Goal: Task Accomplishment & Management: Use online tool/utility

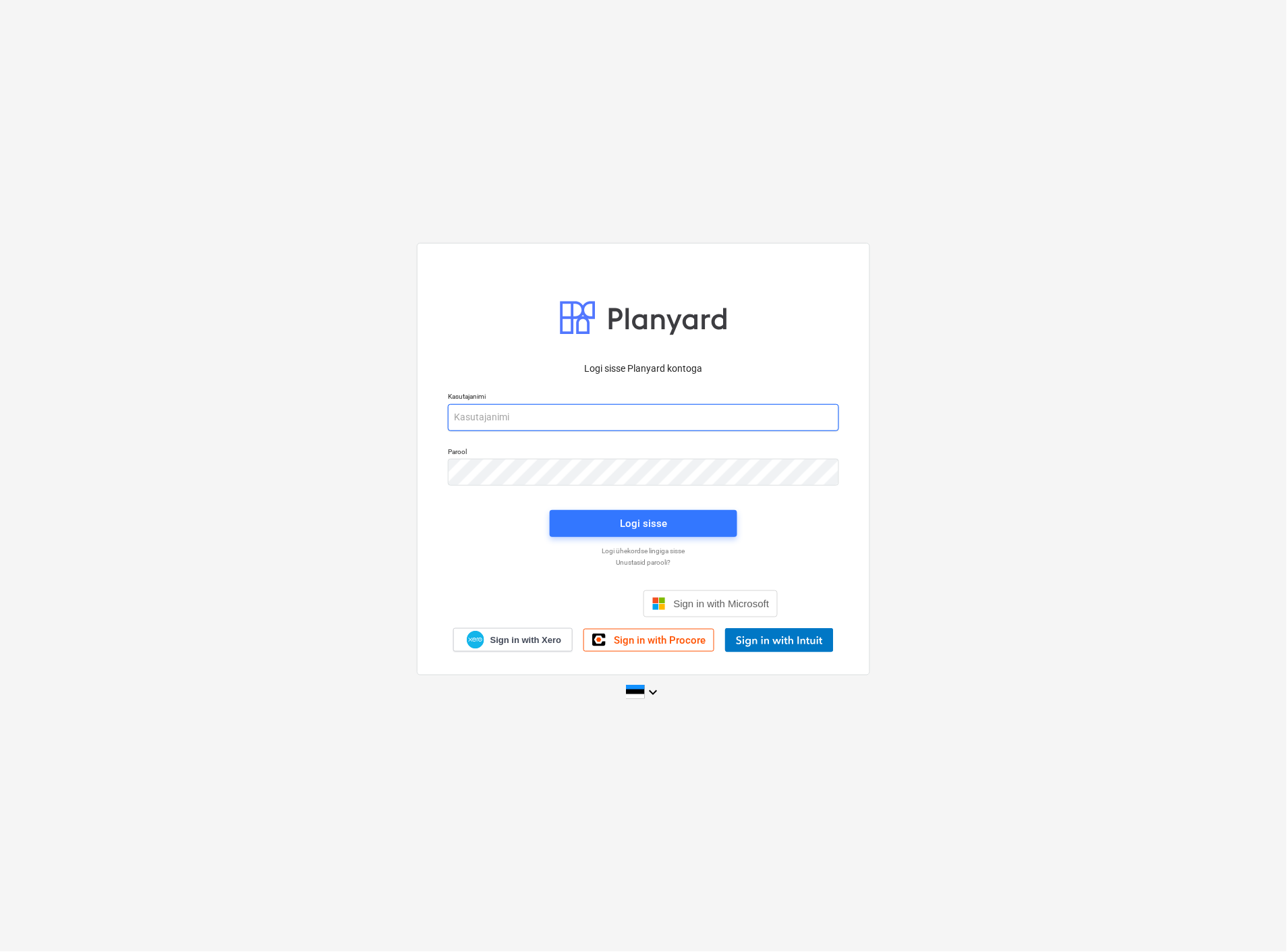
click at [546, 417] on input "email" at bounding box center [644, 417] width 391 height 27
type input "[EMAIL_ADDRESS][MEDICAL_DATA][DOMAIN_NAME]"
click at [700, 514] on span "Logi sisse" at bounding box center [644, 523] width 155 height 17
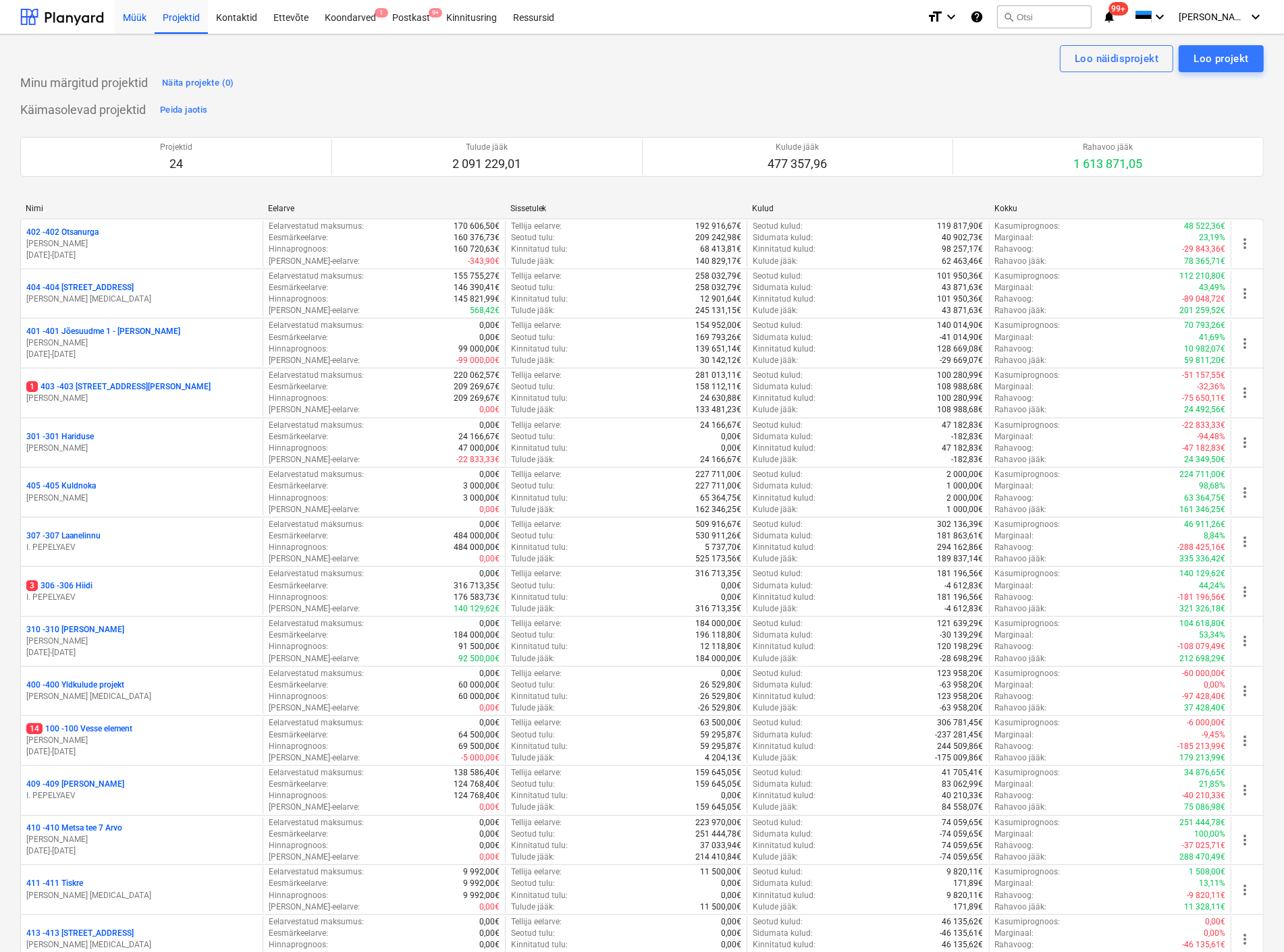
click at [137, 17] on div "Müük" at bounding box center [134, 16] width 40 height 34
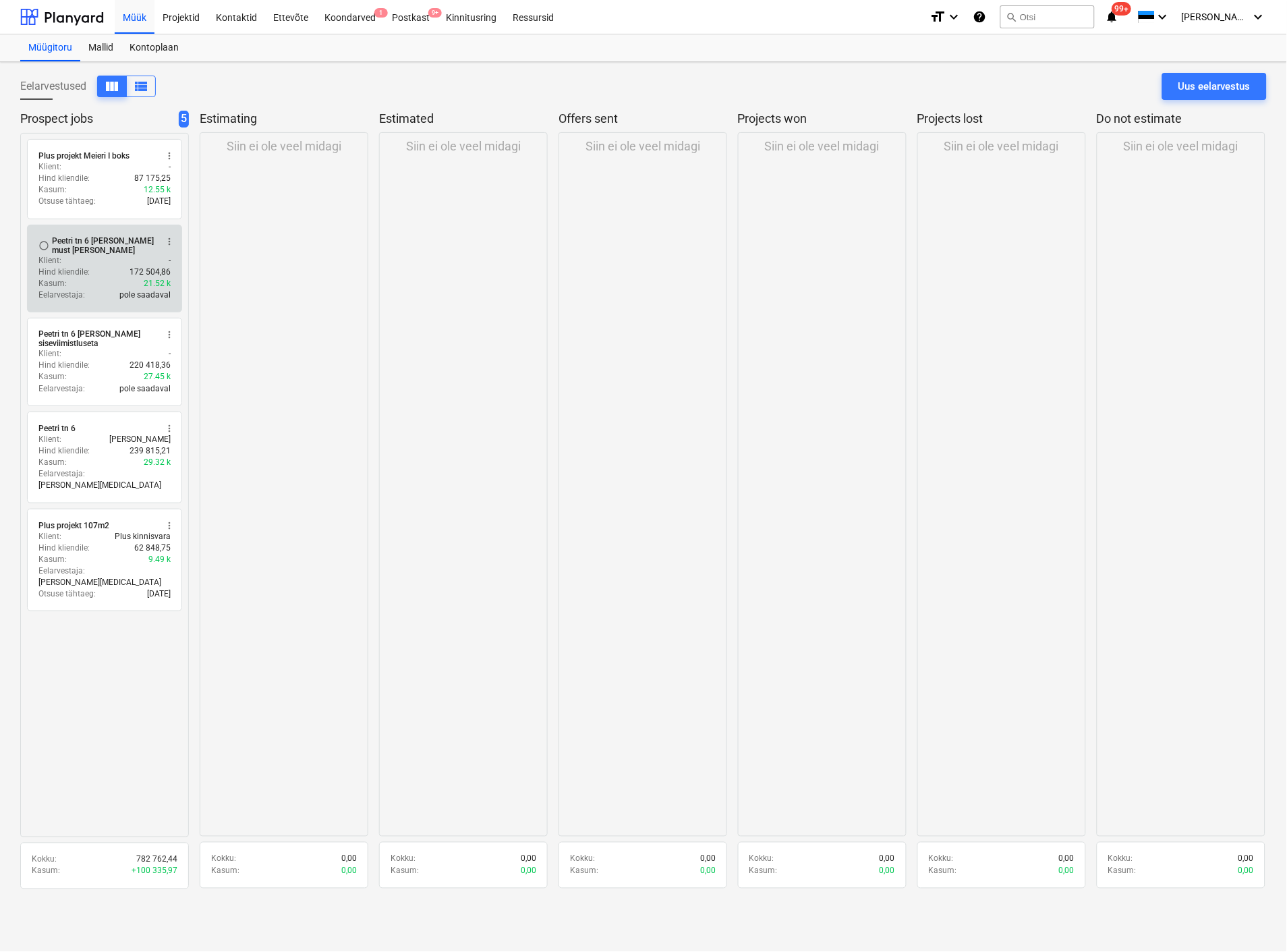
click at [97, 255] on div "Klient : -" at bounding box center [105, 260] width 132 height 11
click at [114, 255] on div "Klient : -" at bounding box center [105, 260] width 132 height 11
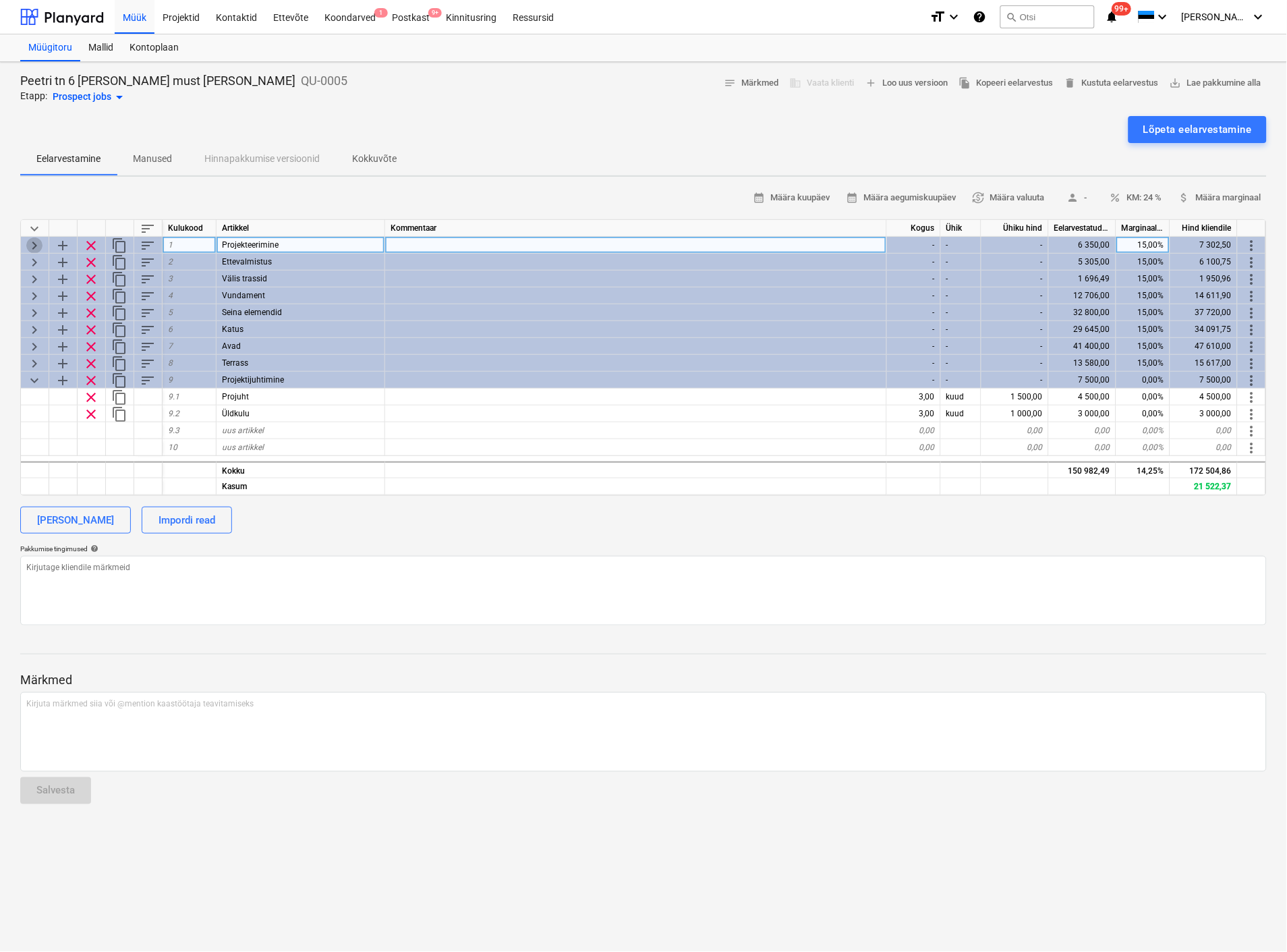
click at [29, 238] on span "keyboard_arrow_right" at bounding box center [34, 246] width 16 height 16
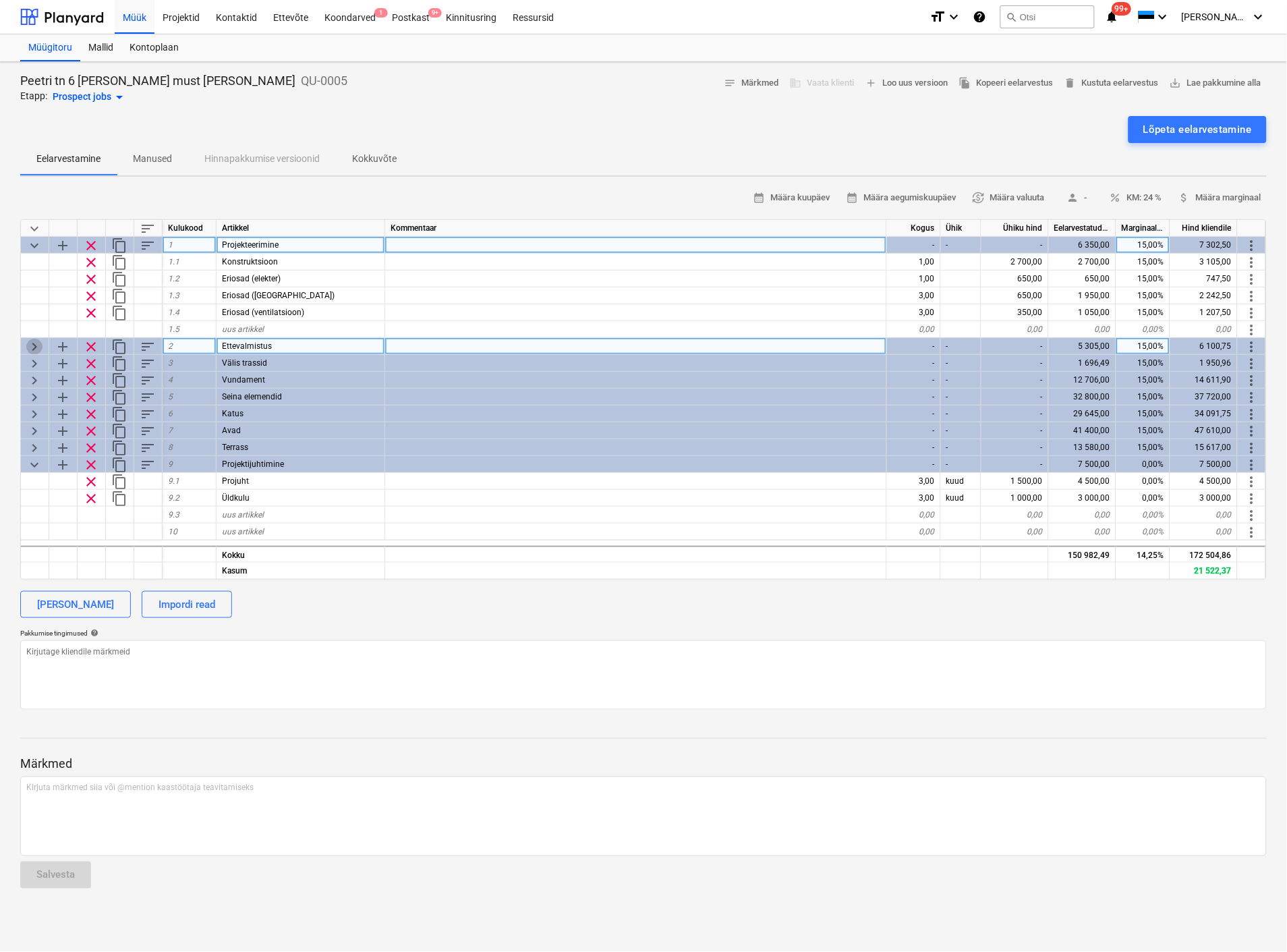
click at [31, 345] on span "keyboard_arrow_right" at bounding box center [34, 347] width 16 height 16
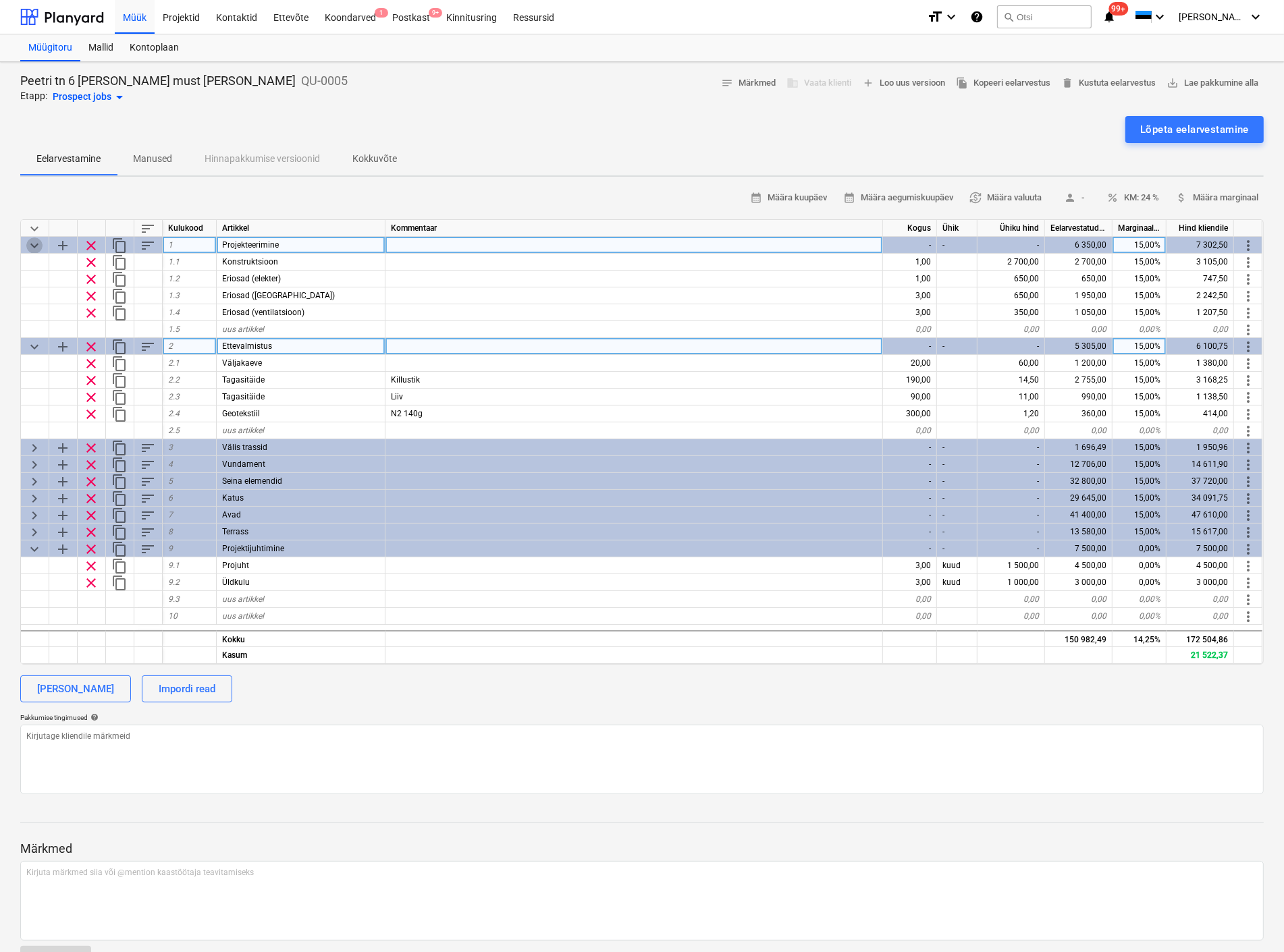
click at [34, 241] on span "keyboard_arrow_down" at bounding box center [34, 246] width 16 height 16
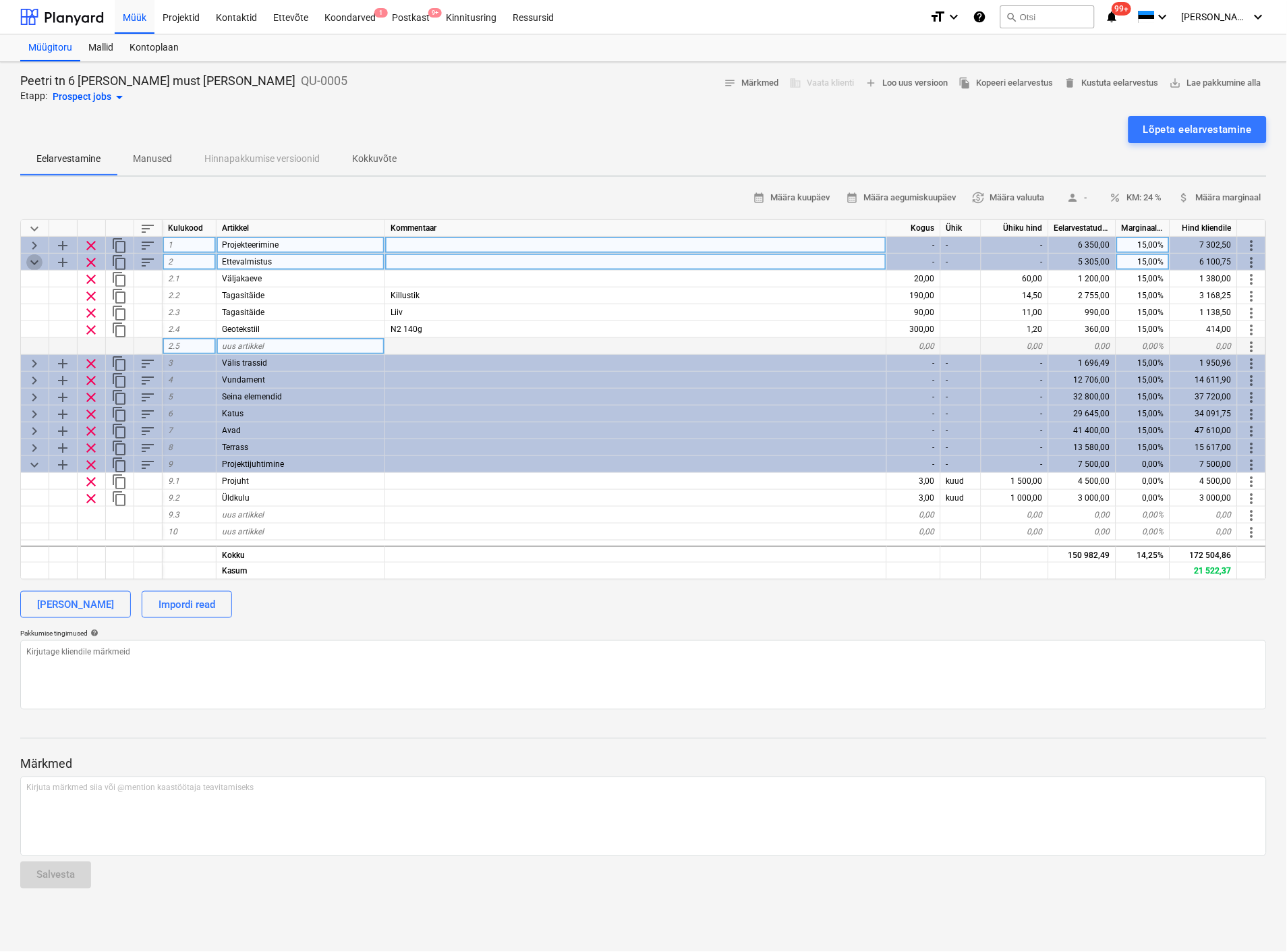
click at [33, 265] on span "keyboard_arrow_down" at bounding box center [34, 262] width 16 height 16
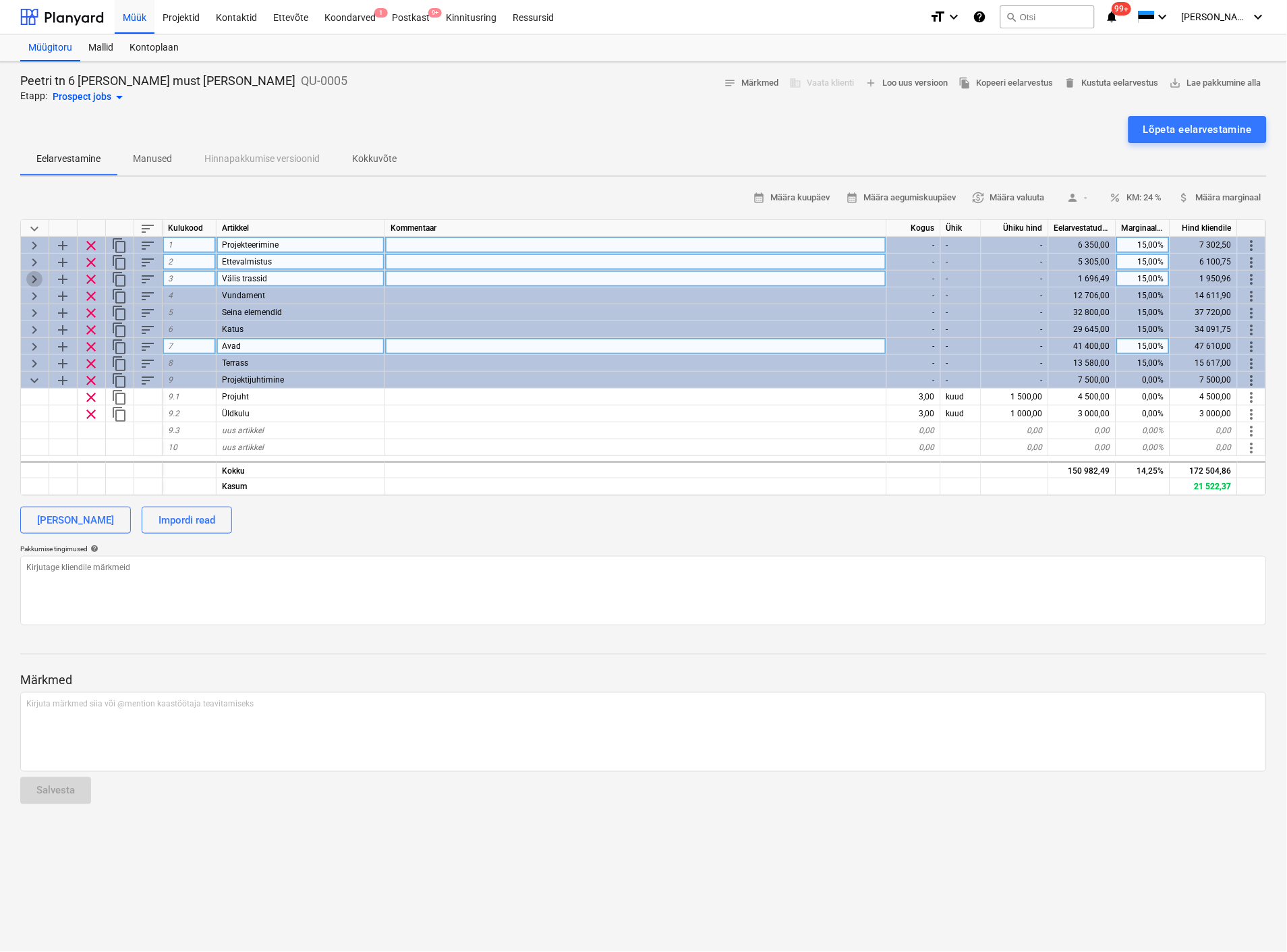
click at [34, 272] on span "keyboard_arrow_right" at bounding box center [34, 279] width 16 height 16
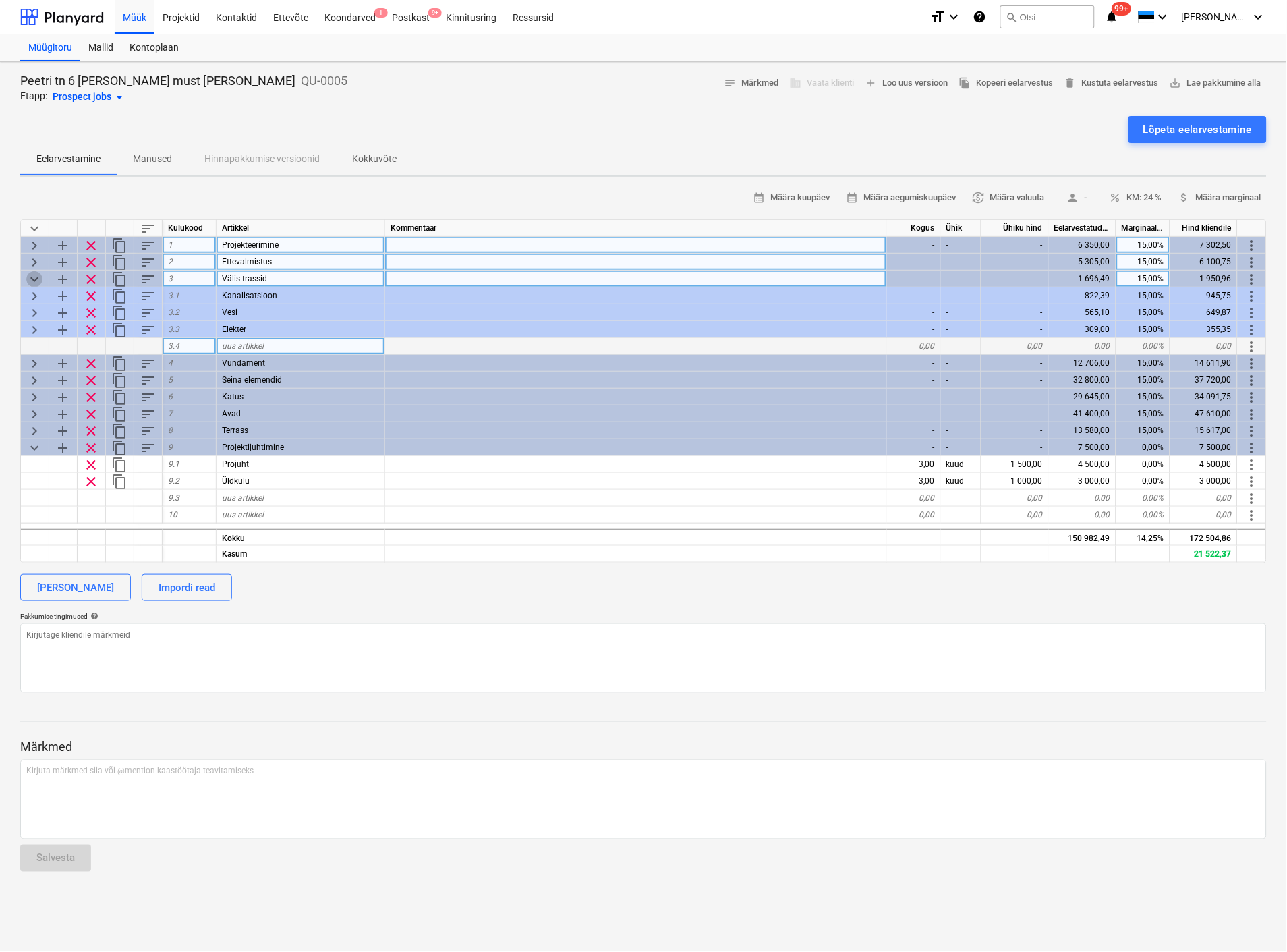
click at [33, 271] on span "keyboard_arrow_down" at bounding box center [34, 279] width 16 height 16
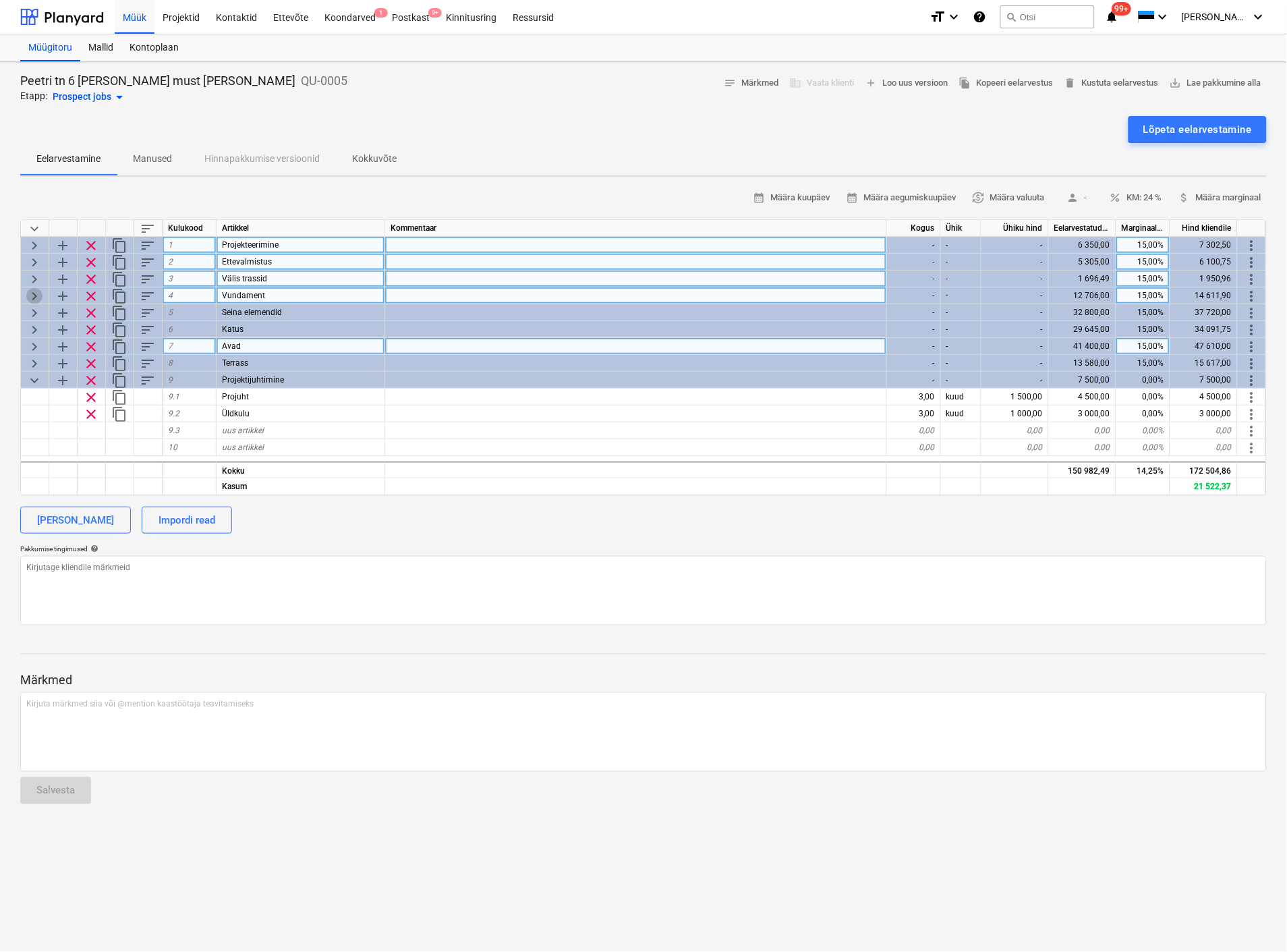
click at [33, 289] on span "keyboard_arrow_right" at bounding box center [34, 296] width 16 height 16
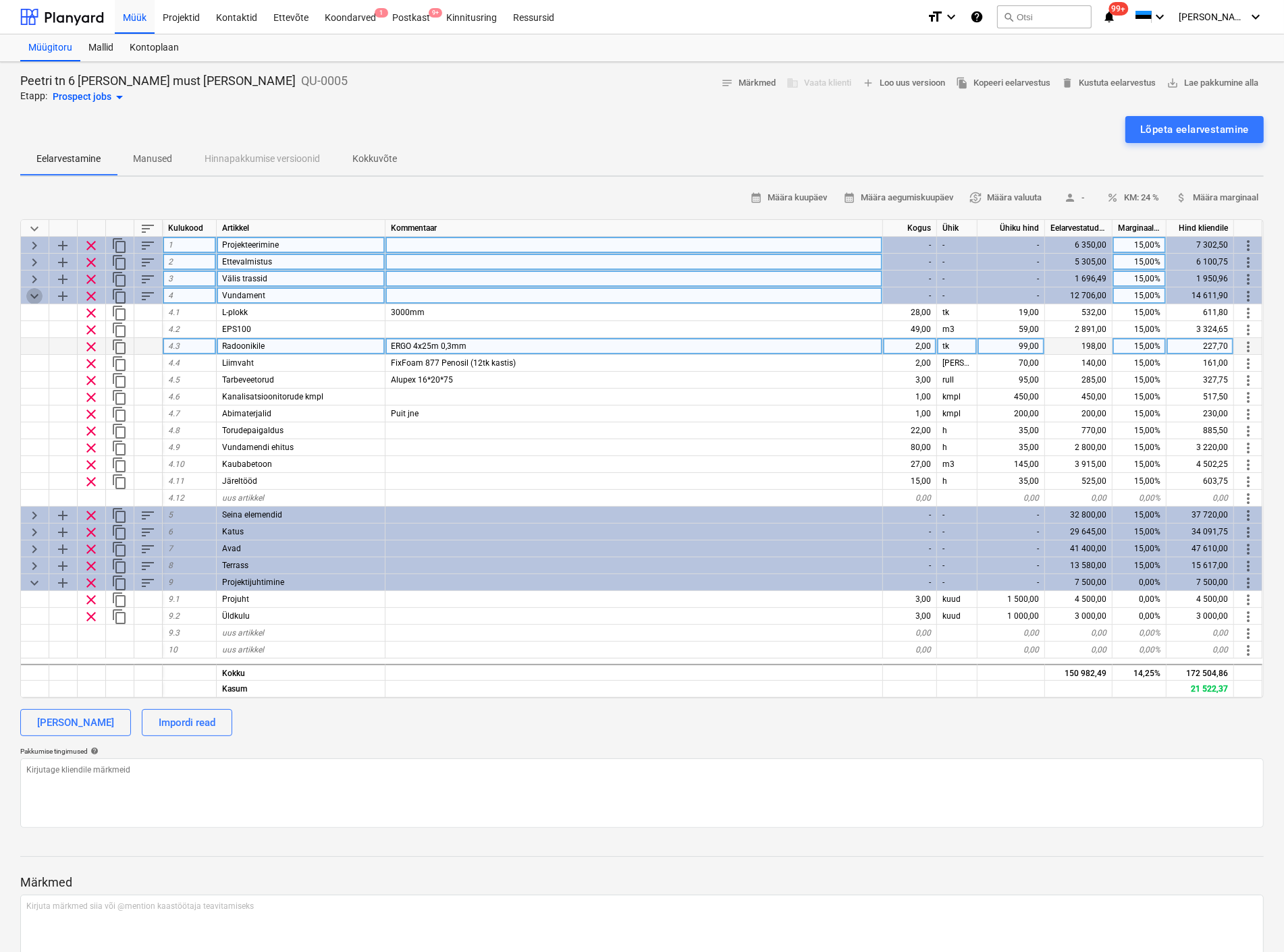
click at [29, 293] on span "keyboard_arrow_down" at bounding box center [34, 296] width 16 height 16
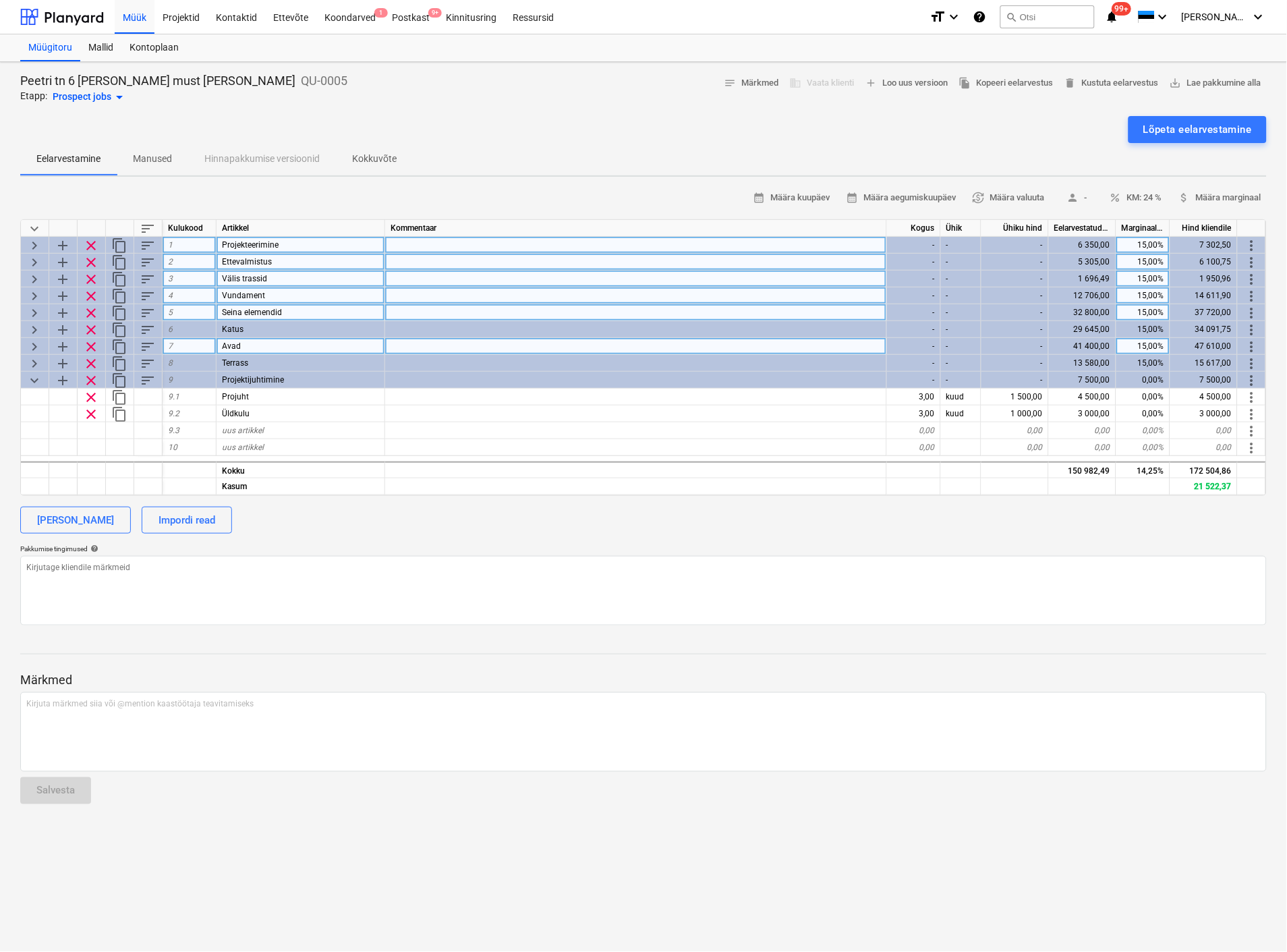
click at [32, 313] on span "keyboard_arrow_right" at bounding box center [34, 313] width 16 height 16
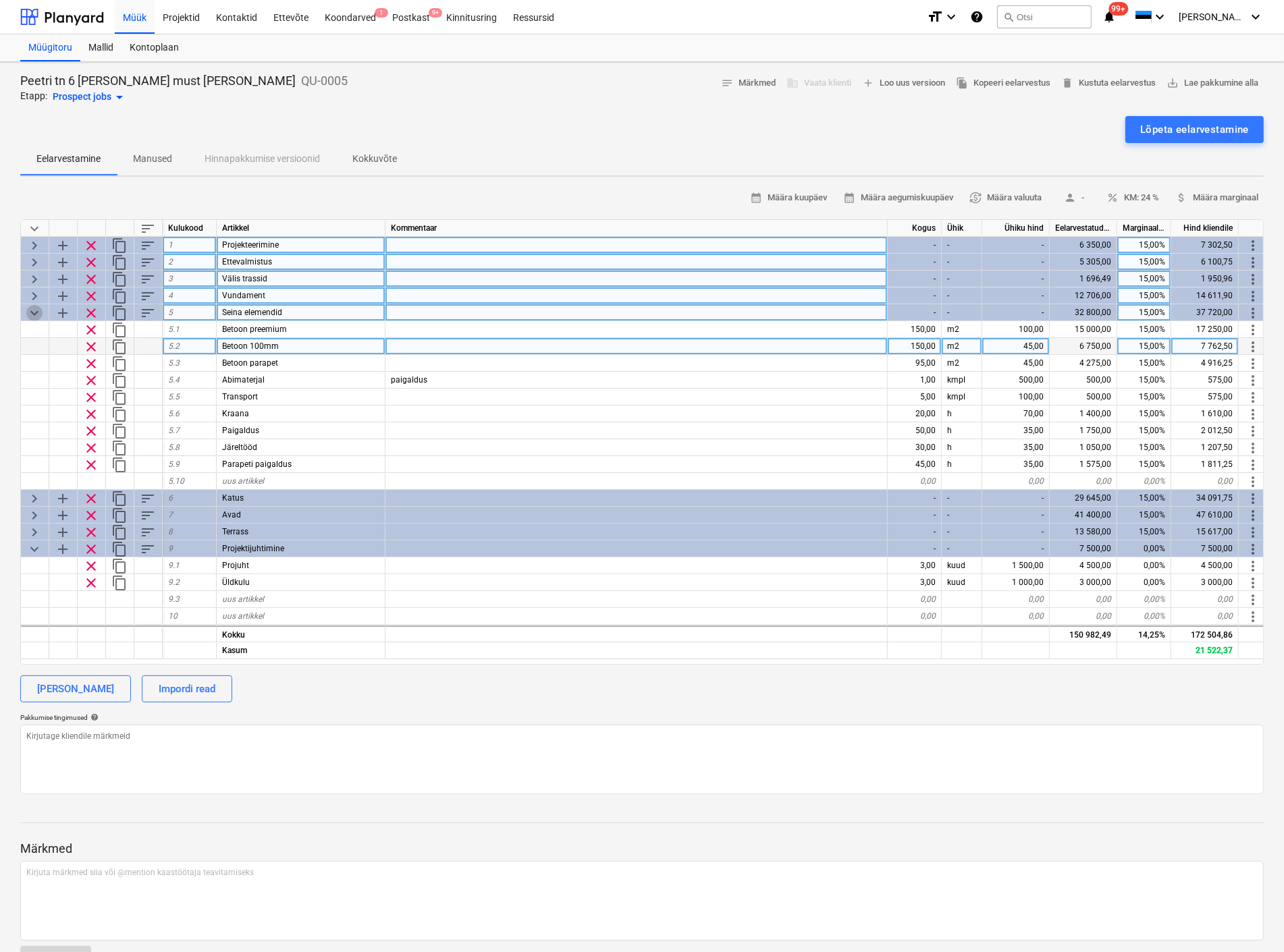
click at [34, 309] on span "keyboard_arrow_down" at bounding box center [34, 313] width 16 height 16
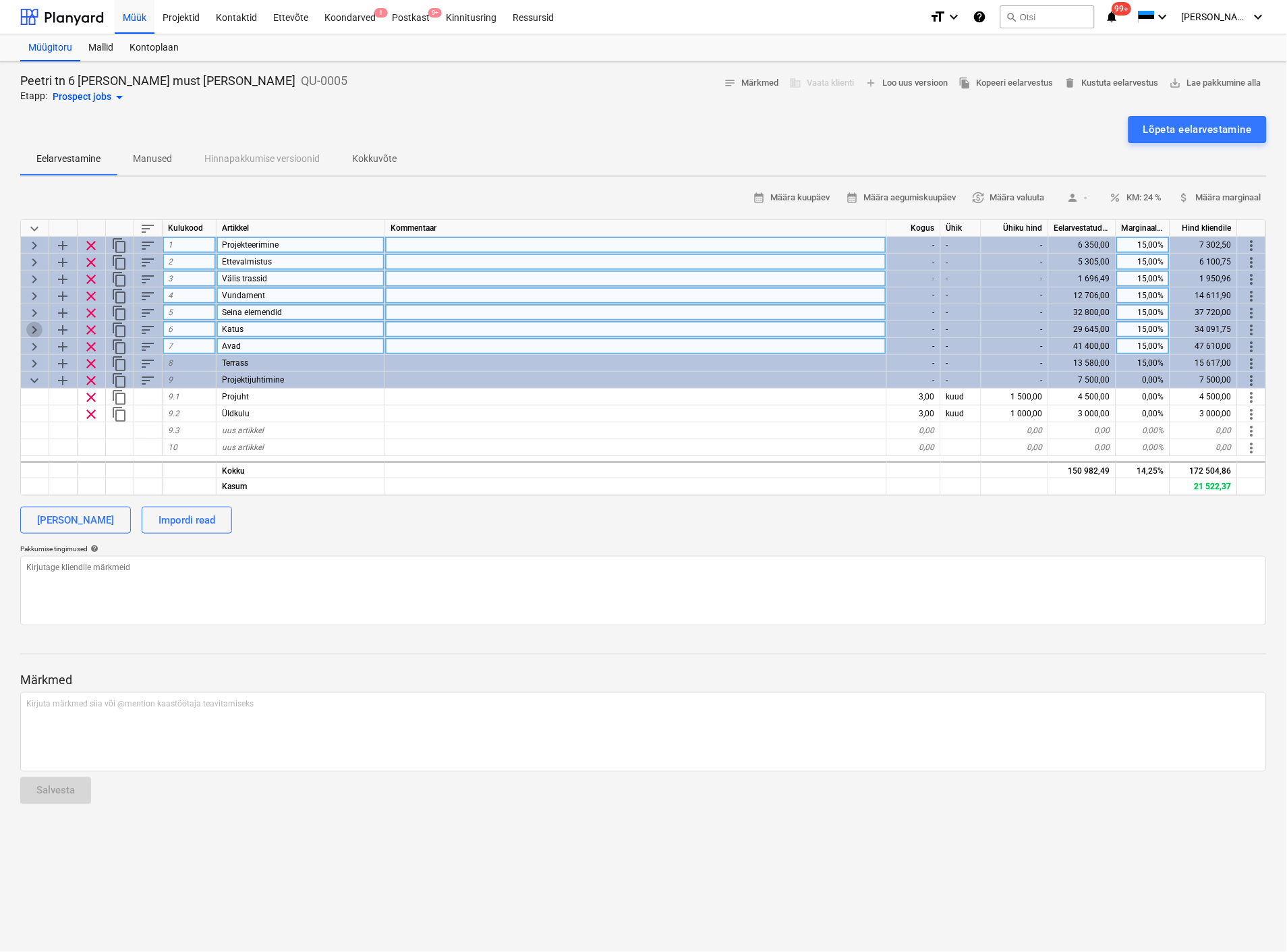
click at [34, 325] on span "keyboard_arrow_right" at bounding box center [34, 330] width 16 height 16
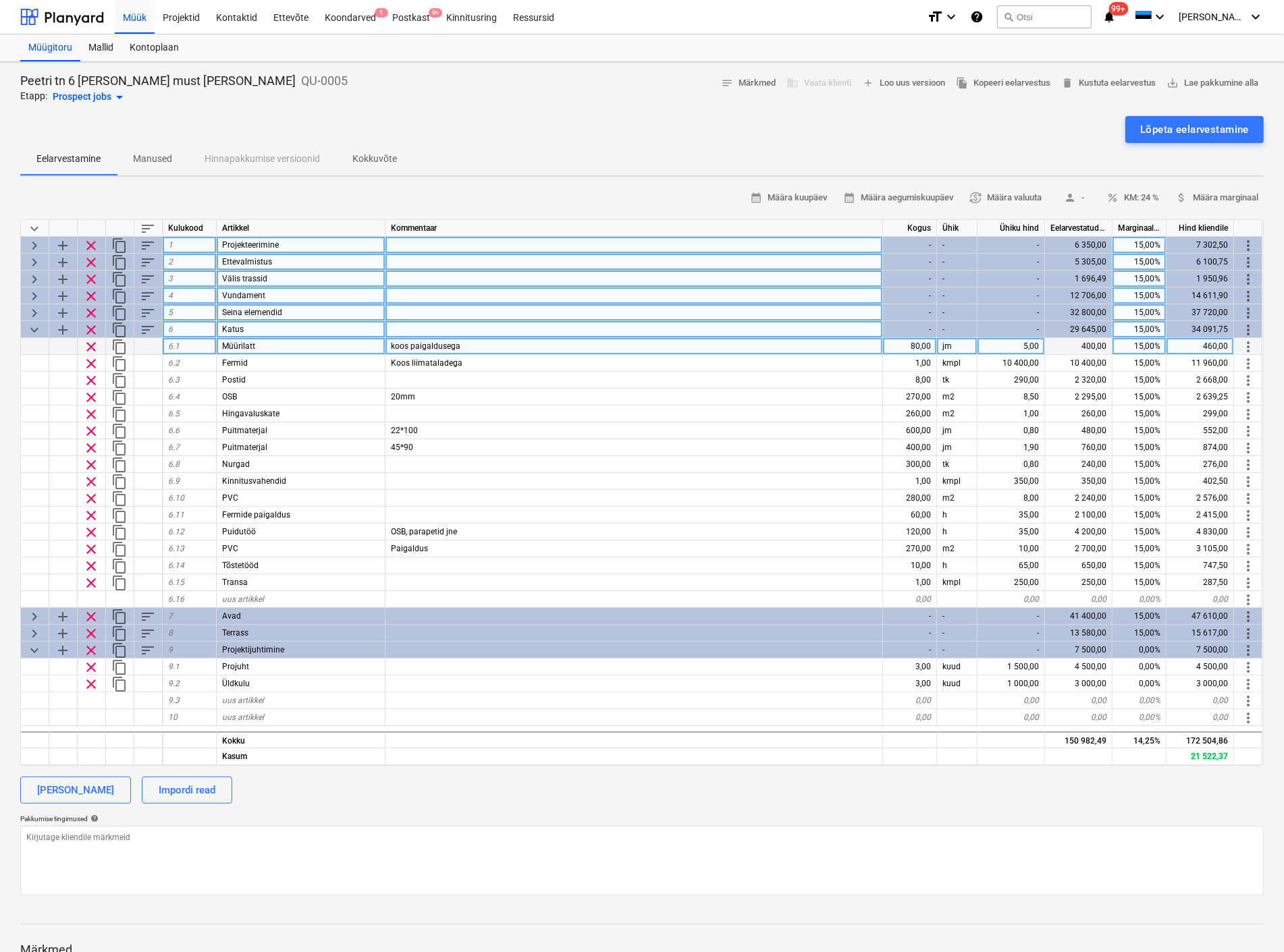
click at [33, 331] on span "keyboard_arrow_down" at bounding box center [34, 330] width 16 height 16
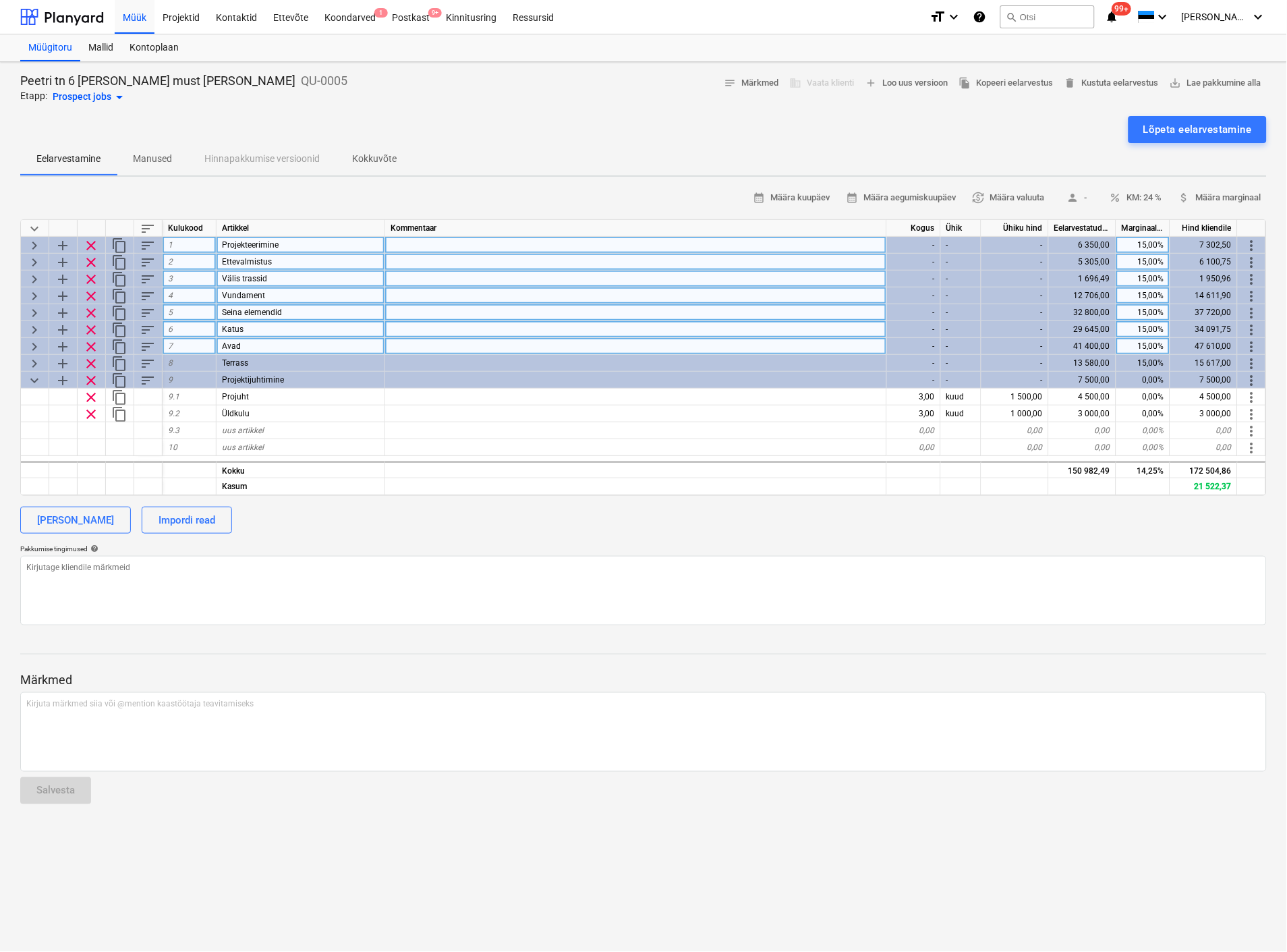
click at [36, 306] on span "keyboard_arrow_right" at bounding box center [34, 313] width 16 height 16
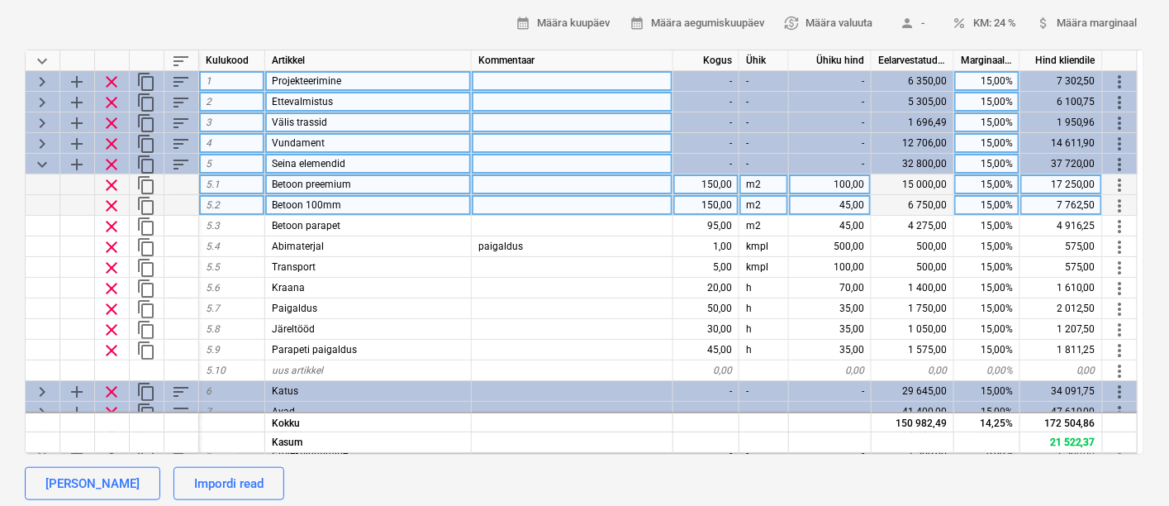
scroll to position [275, 0]
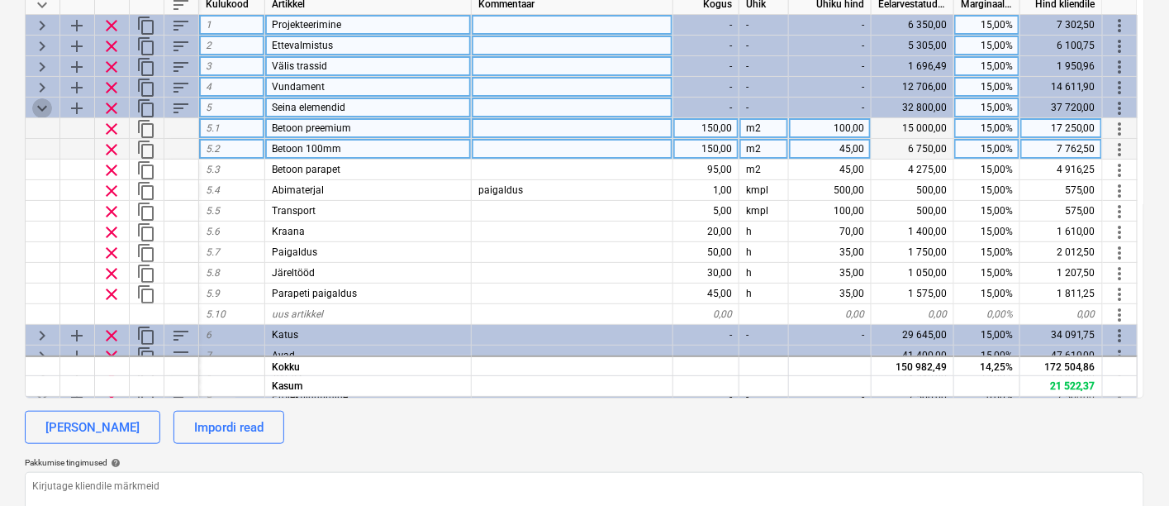
click at [43, 107] on span "keyboard_arrow_down" at bounding box center [42, 108] width 20 height 20
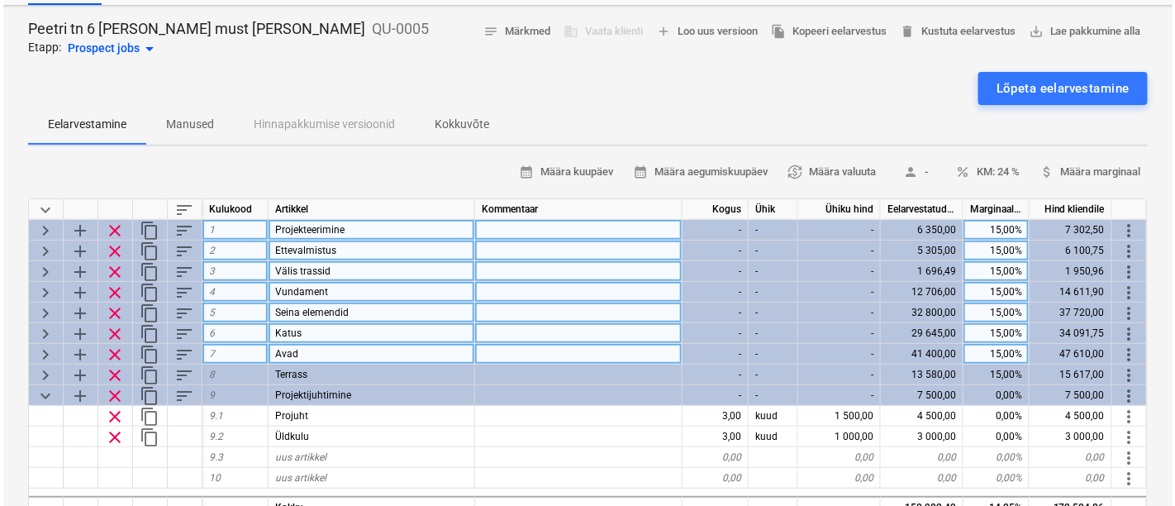
scroll to position [0, 0]
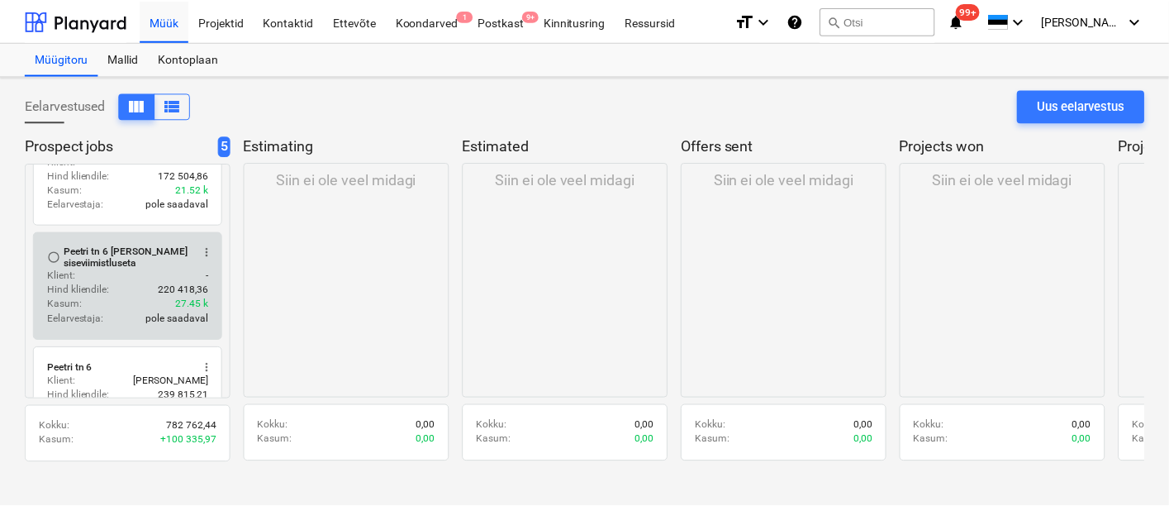
scroll to position [183, 0]
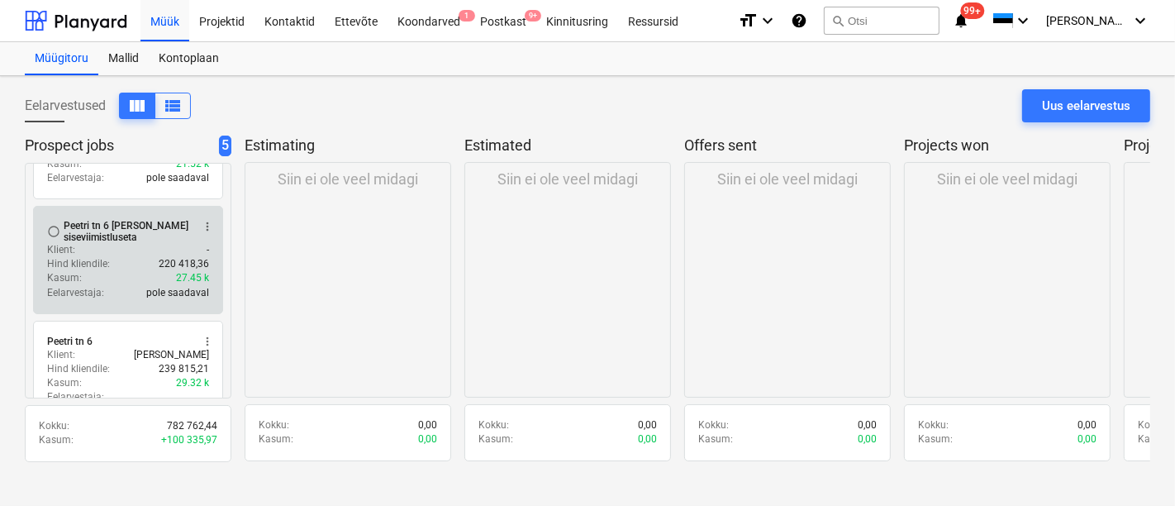
click at [123, 243] on div "Klient : -" at bounding box center [128, 250] width 162 height 14
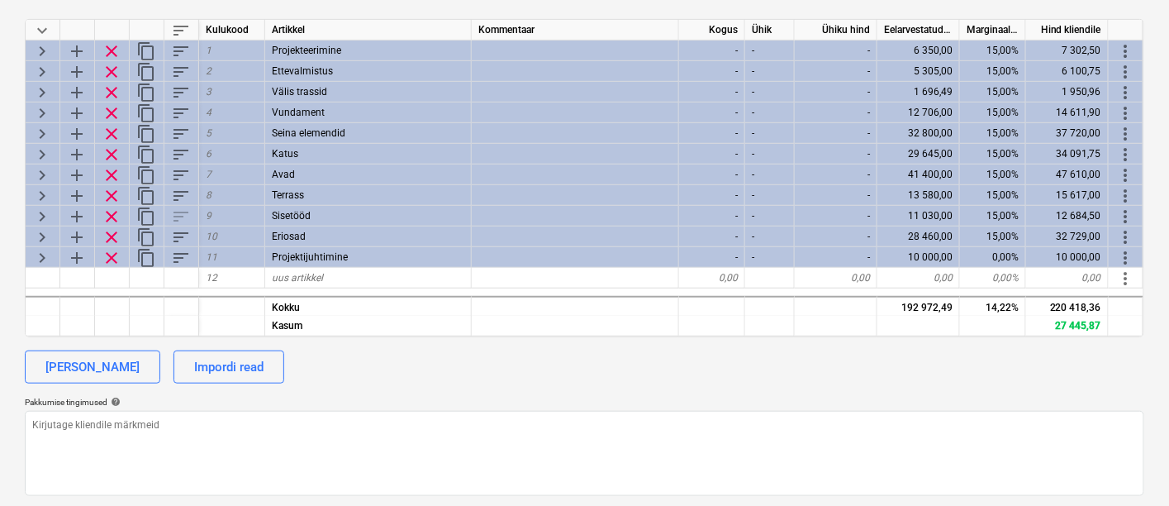
scroll to position [275, 0]
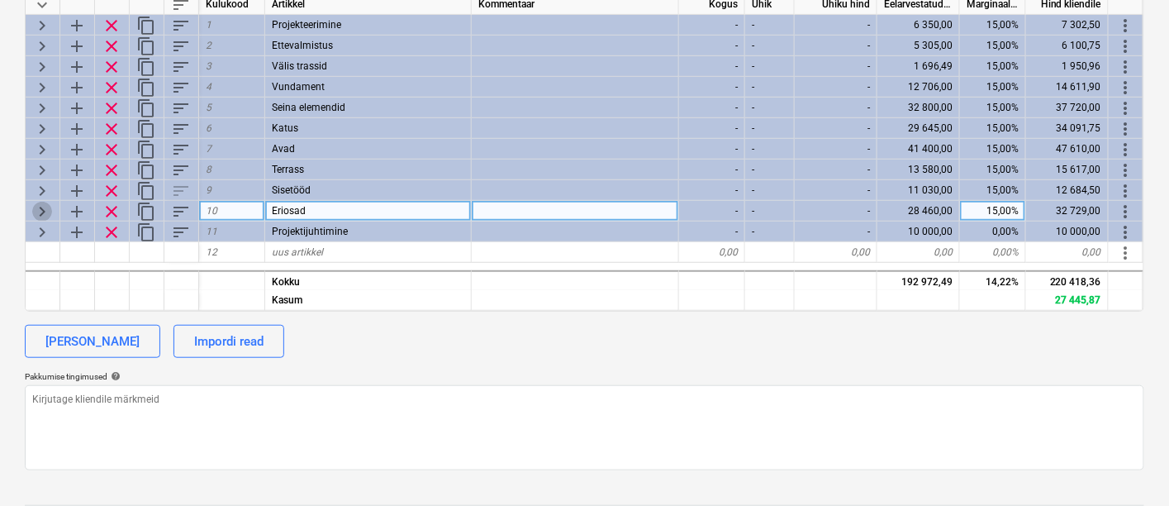
click at [45, 202] on span "keyboard_arrow_right" at bounding box center [42, 212] width 20 height 20
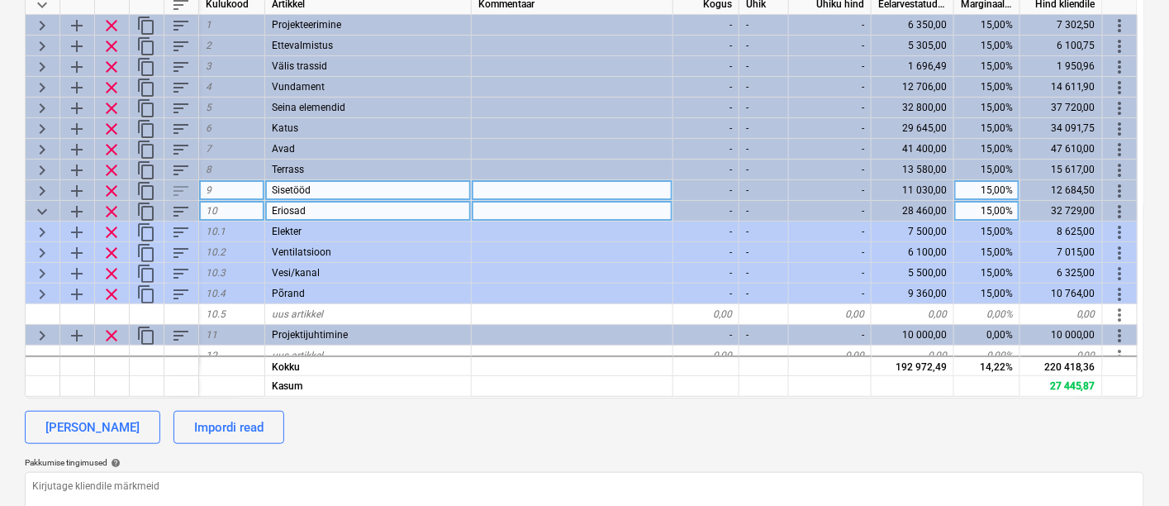
click at [39, 188] on span "keyboard_arrow_right" at bounding box center [42, 191] width 20 height 20
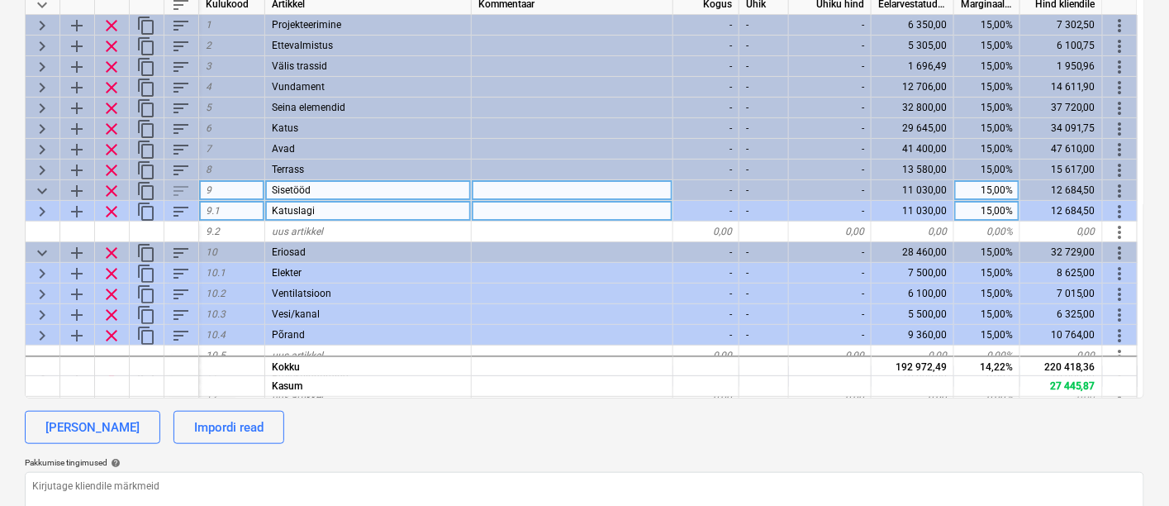
click at [36, 202] on span "keyboard_arrow_right" at bounding box center [42, 212] width 20 height 20
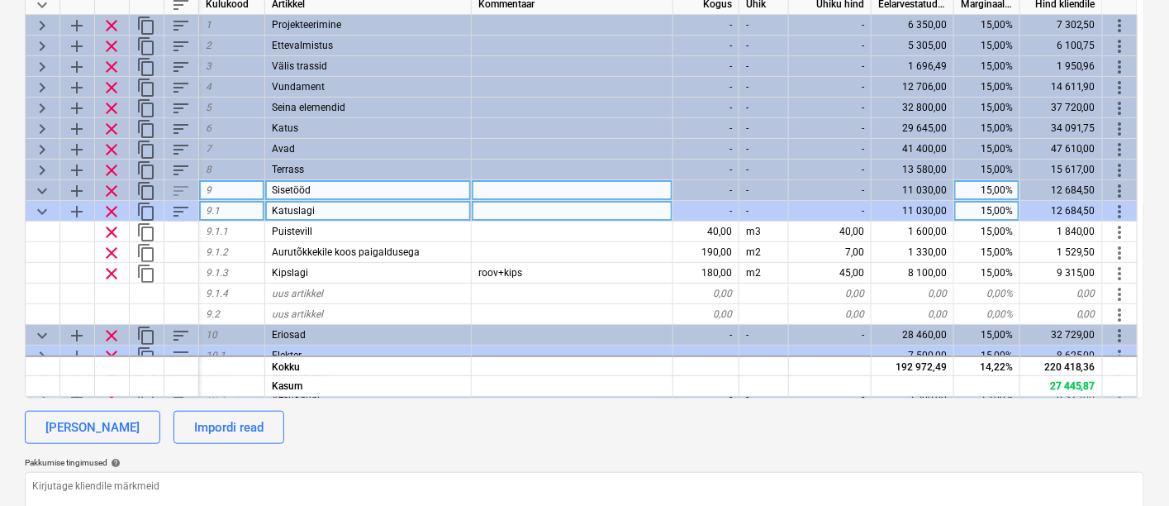
click at [36, 202] on span "keyboard_arrow_down" at bounding box center [42, 212] width 20 height 20
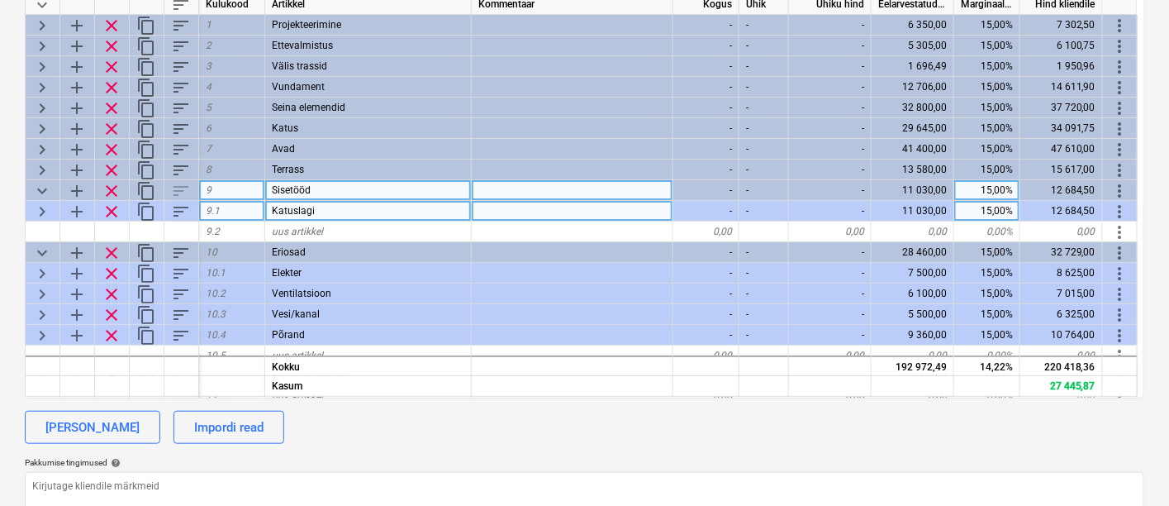
click at [44, 185] on span "keyboard_arrow_down" at bounding box center [42, 191] width 20 height 20
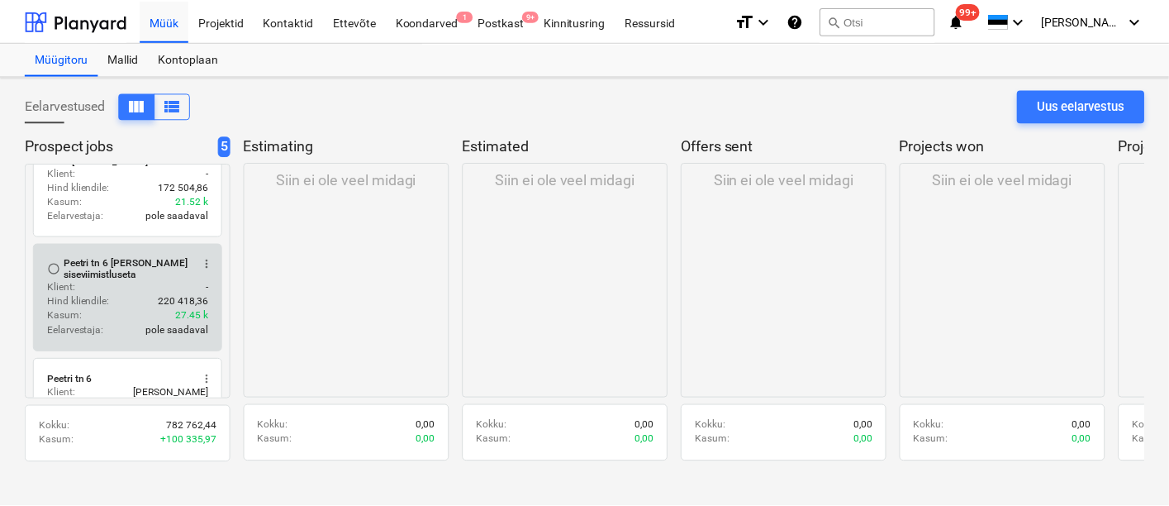
scroll to position [183, 0]
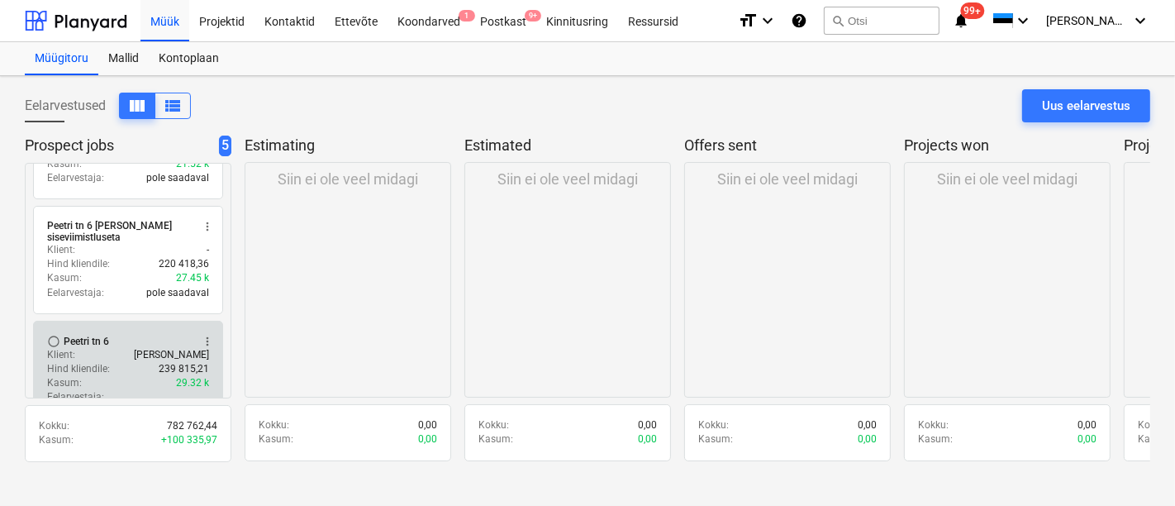
click at [137, 348] on div "Klient : [PERSON_NAME]" at bounding box center [128, 355] width 162 height 14
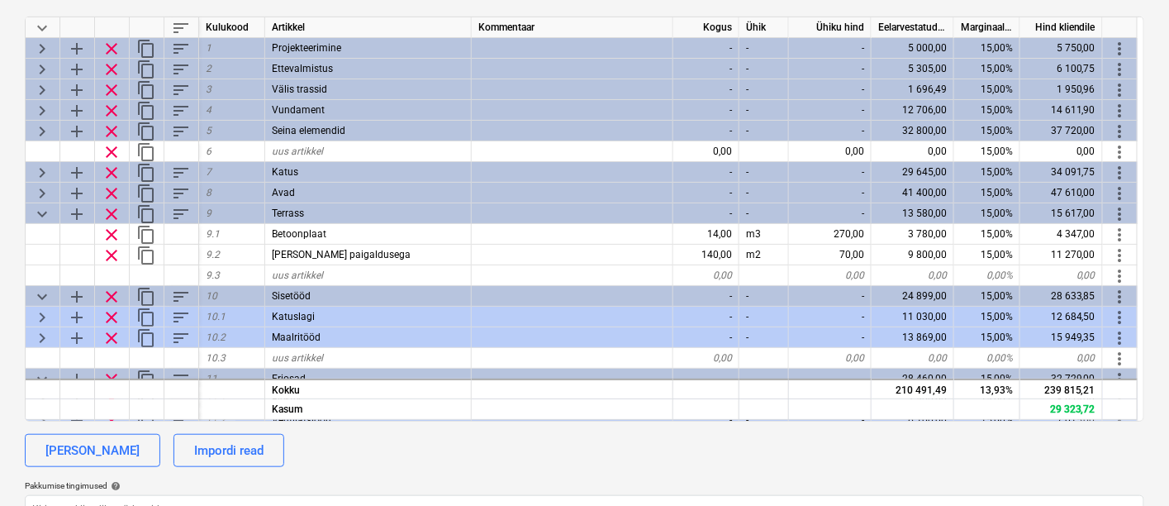
scroll to position [275, 0]
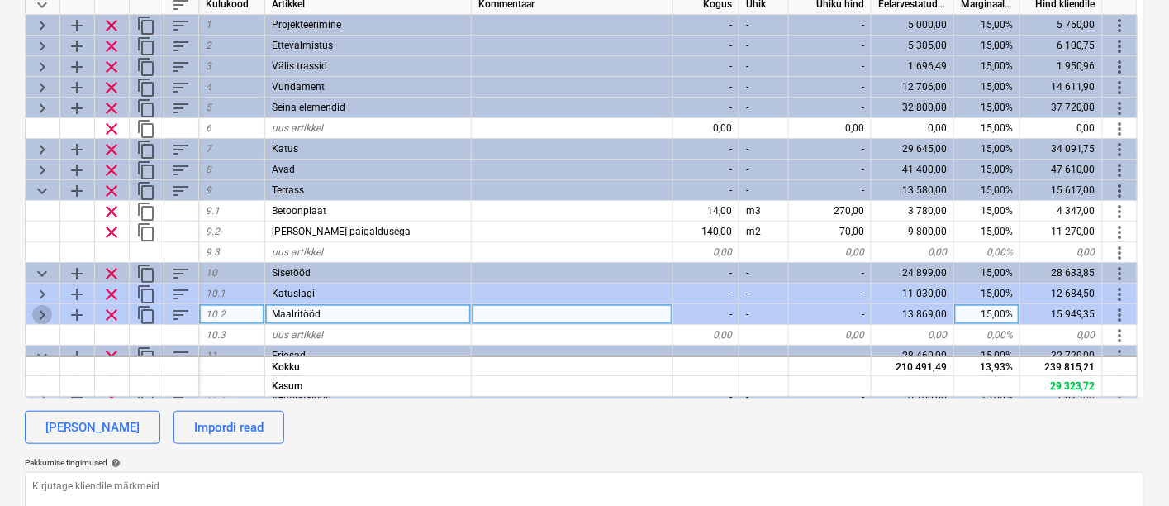
click at [34, 317] on span "keyboard_arrow_right" at bounding box center [42, 315] width 20 height 20
type textarea "x"
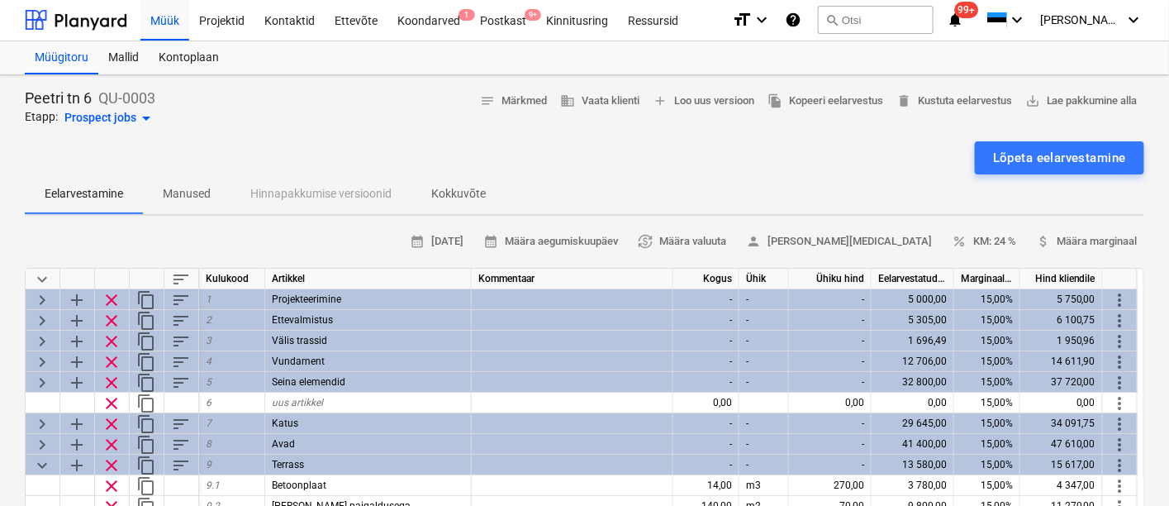
scroll to position [0, 0]
